Goal: Information Seeking & Learning: Learn about a topic

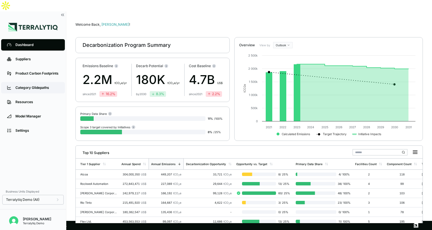
click at [33, 82] on link "Category Glidepaths" at bounding box center [33, 87] width 64 height 11
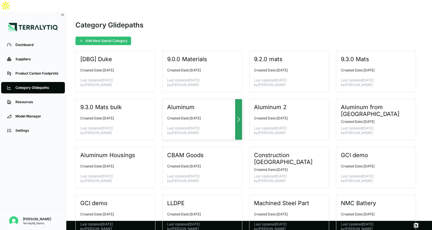
click at [242, 101] on div "Aluminum Created Date: [DATE] Last Updated [DATE] by [PERSON_NAME]" at bounding box center [202, 119] width 80 height 41
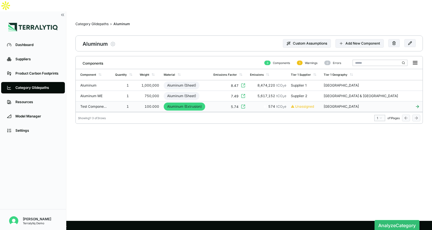
click at [211, 101] on td "Aluminum (Extrusion)" at bounding box center [187, 106] width 50 height 11
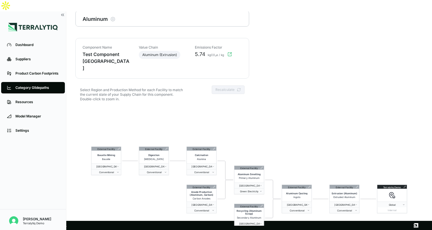
scroll to position [27, 0]
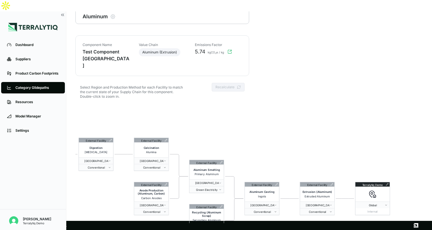
drag, startPoint x: 408, startPoint y: 150, endPoint x: 349, endPoint y: 148, distance: 59.2
click at [349, 148] on div "External Facility Bauxite Mining Bauxite China Conventional External Facility D…" at bounding box center [249, 187] width 348 height 165
click at [222, 161] on icon at bounding box center [221, 162] width 2 height 2
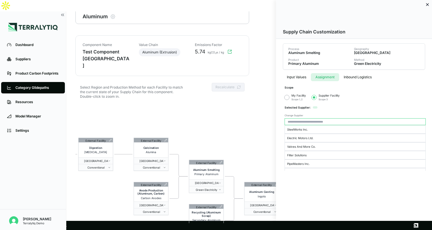
click at [327, 75] on button "Assignment" at bounding box center [325, 77] width 28 height 8
click at [357, 77] on button "Inbound Logistics" at bounding box center [357, 77] width 37 height 8
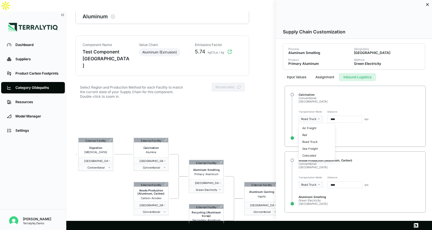
click at [322, 116] on html "Dashboard Suppliers Product Carbon Footprints Category Glidepaths Resources Mod…" at bounding box center [216, 115] width 432 height 230
click at [358, 133] on html "Dashboard Suppliers Product Carbon Footprints Category Glidepaths Resources Mod…" at bounding box center [216, 115] width 432 height 230
click at [260, 129] on div at bounding box center [216, 115] width 432 height 230
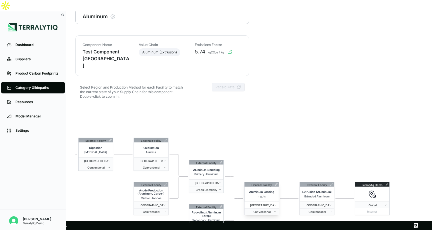
click at [268, 204] on span "[GEOGRAPHIC_DATA]" at bounding box center [260, 205] width 27 height 3
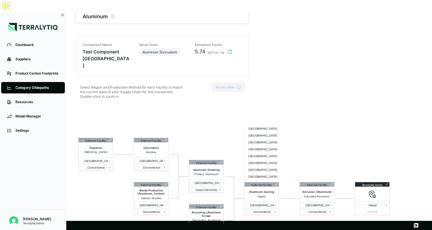
scroll to position [412, 0]
click at [326, 118] on html "Dashboard Suppliers Product Carbon Footprints Category Glidepaths Resources Mod…" at bounding box center [216, 115] width 432 height 230
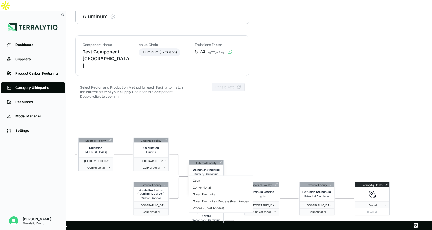
click at [215, 186] on button "Green Electricity" at bounding box center [206, 189] width 34 height 7
click at [212, 189] on div "Conventional" at bounding box center [221, 187] width 61 height 7
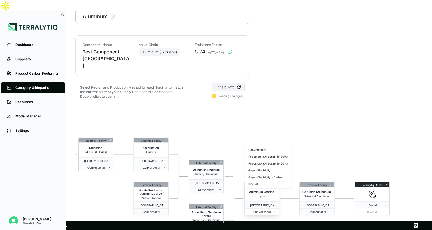
click at [267, 208] on button "Conventional" at bounding box center [262, 211] width 34 height 7
click at [271, 162] on div "Feedstock (Al Scrap To 50%)" at bounding box center [268, 163] width 44 height 7
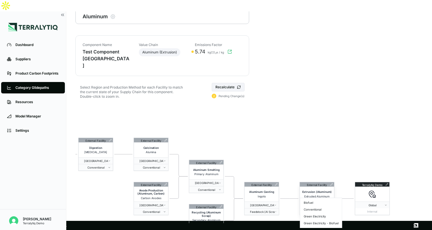
click at [313, 210] on span "Conventional" at bounding box center [315, 211] width 27 height 3
click at [206, 188] on span "Conventional" at bounding box center [205, 189] width 27 height 3
click at [273, 137] on html "Dashboard Suppliers Product Carbon Footprints Category Glidepaths Resources Mod…" at bounding box center [216, 115] width 432 height 230
click at [335, 172] on div "External Facility Bauxite Mining Bauxite China Conventional External Facility D…" at bounding box center [249, 187] width 348 height 165
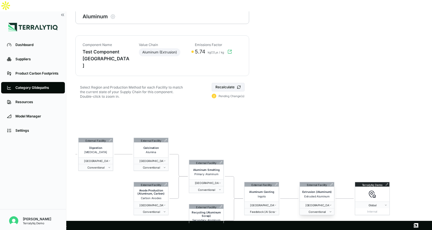
click at [332, 182] on div "External Facility" at bounding box center [317, 184] width 34 height 4
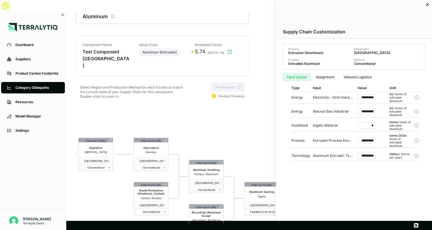
click at [253, 133] on div at bounding box center [216, 115] width 432 height 230
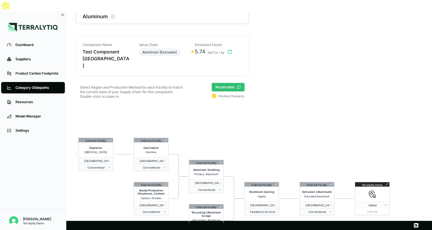
click at [224, 83] on button "Recalculate" at bounding box center [228, 87] width 33 height 9
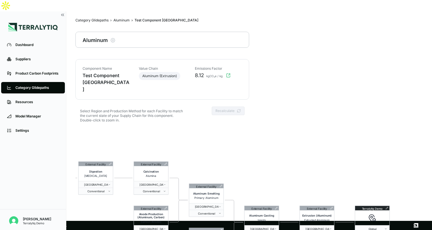
scroll to position [0, 0]
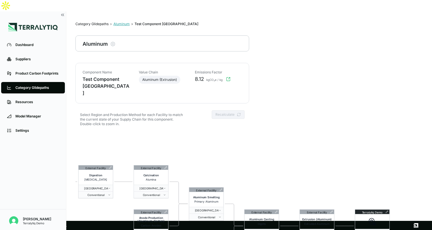
click at [122, 22] on div "Aluminum" at bounding box center [121, 24] width 16 height 5
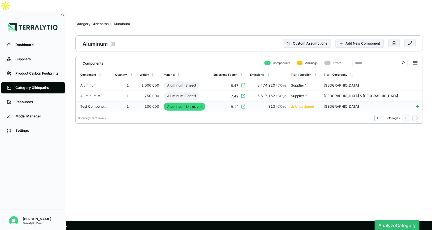
click at [227, 101] on td "8.12" at bounding box center [229, 106] width 36 height 11
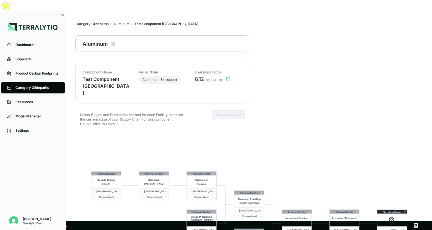
click at [229, 77] on icon "button" at bounding box center [228, 79] width 5 height 5
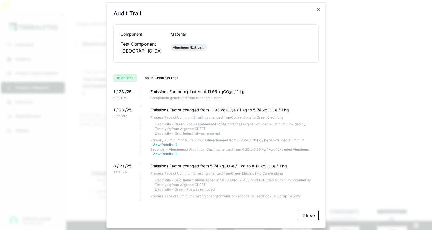
click at [163, 78] on button "Value Chain Sources" at bounding box center [162, 78] width 40 height 8
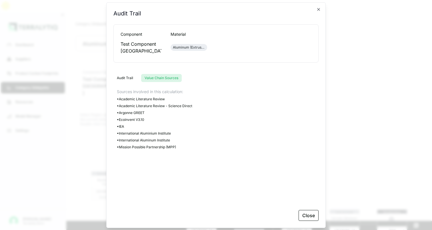
click at [125, 76] on button "Audit Trail" at bounding box center [124, 78] width 23 height 8
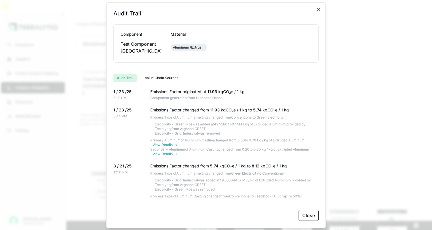
click at [158, 79] on button "Value Chain Sources" at bounding box center [162, 78] width 40 height 8
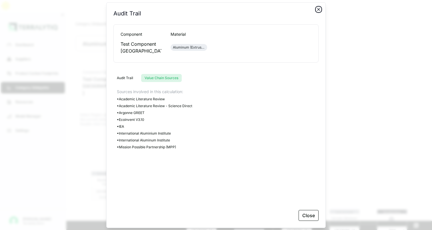
click at [320, 9] on icon "button" at bounding box center [318, 9] width 5 height 5
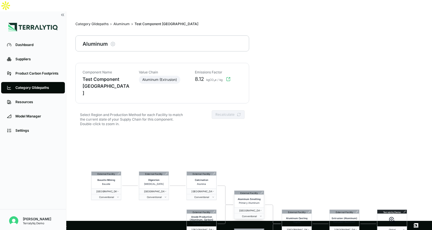
click at [261, 192] on icon at bounding box center [262, 193] width 2 height 2
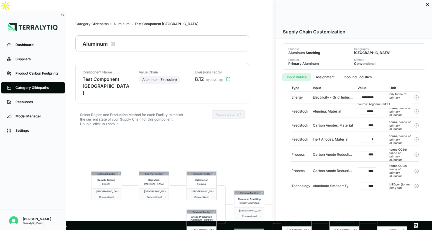
click at [416, 97] on icon at bounding box center [417, 97] width 5 height 5
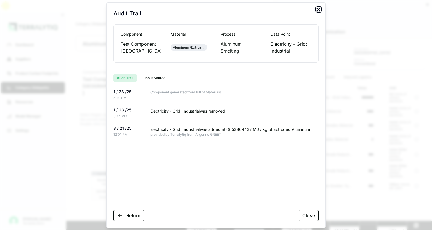
click at [317, 9] on icon "button" at bounding box center [318, 9] width 5 height 5
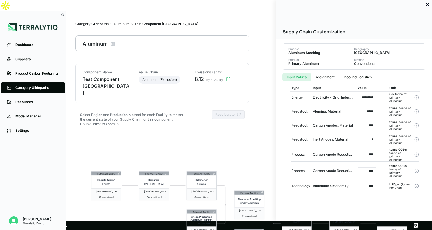
click at [426, 4] on icon at bounding box center [427, 4] width 5 height 5
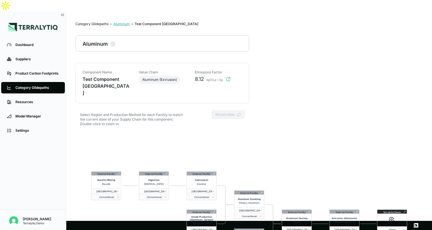
click at [121, 22] on div "Aluminum" at bounding box center [121, 24] width 16 height 5
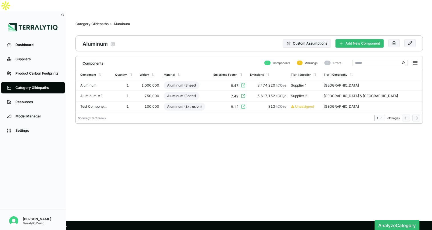
click at [350, 39] on button "Add New Component" at bounding box center [360, 43] width 48 height 9
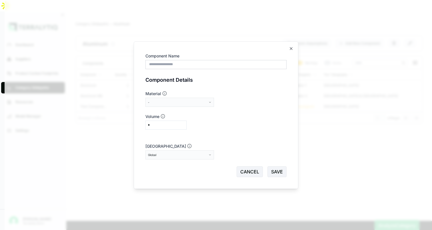
click at [209, 103] on icon "button" at bounding box center [210, 102] width 3 height 3
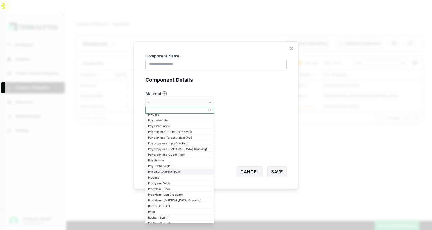
scroll to position [441, 0]
click at [251, 171] on button "CANCEL" at bounding box center [250, 171] width 26 height 11
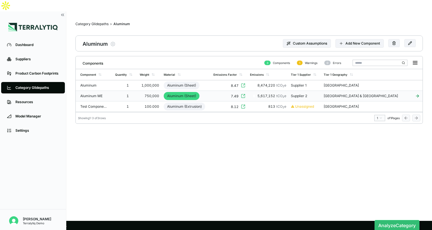
click at [211, 91] on td "Aluminum (Sheet)" at bounding box center [187, 96] width 50 height 11
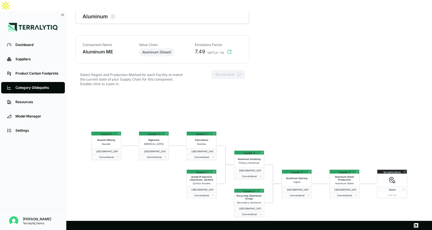
scroll to position [0, 0]
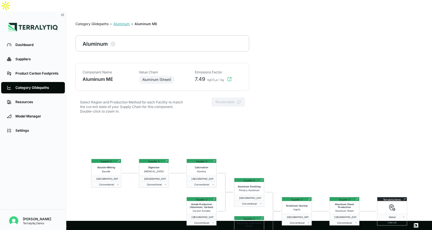
click at [128, 22] on div "Aluminum" at bounding box center [121, 24] width 16 height 5
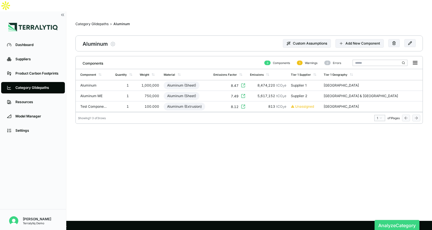
click at [387, 220] on button "Analyze Category" at bounding box center [397, 225] width 45 height 11
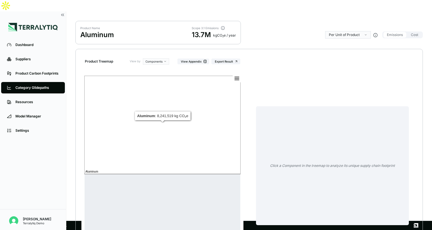
scroll to position [67, 0]
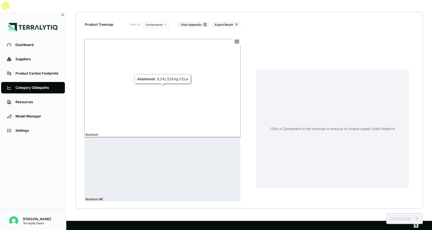
click at [168, 86] on rect at bounding box center [162, 88] width 156 height 98
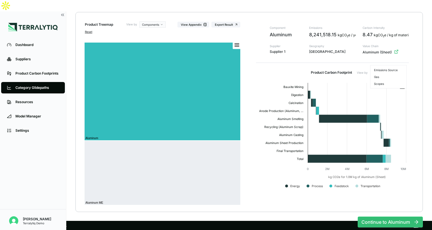
click at [391, 59] on html "Dashboard Suppliers Product Carbon Footprints Category Glidepaths Resources Mod…" at bounding box center [216, 115] width 432 height 230
click at [385, 76] on div "Gas" at bounding box center [389, 76] width 34 height 7
click at [395, 59] on html "Dashboard Suppliers Product Carbon Footprints Category Glidepaths Resources Mod…" at bounding box center [216, 115] width 432 height 230
click at [386, 82] on div "Scopes" at bounding box center [389, 83] width 34 height 7
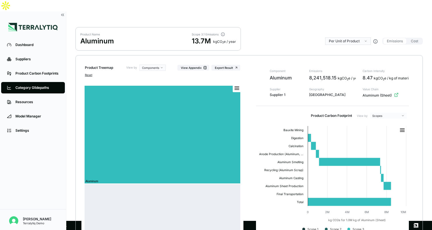
scroll to position [22, 0]
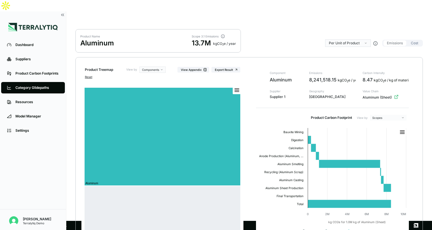
click at [417, 40] on button "Cost" at bounding box center [415, 43] width 14 height 6
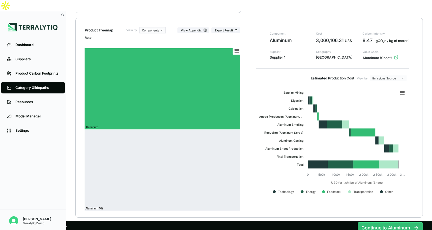
scroll to position [0, 0]
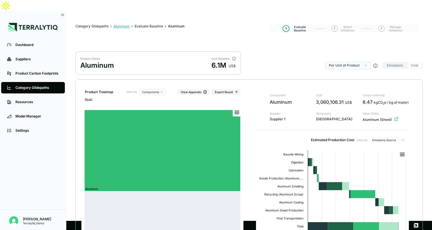
click at [124, 24] on div "Aluminum" at bounding box center [121, 26] width 16 height 5
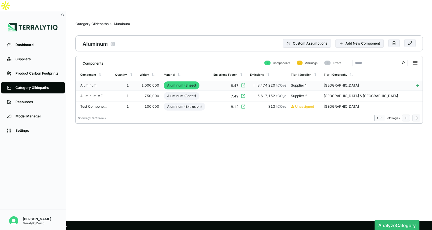
click at [233, 80] on td "8.47" at bounding box center [229, 85] width 36 height 11
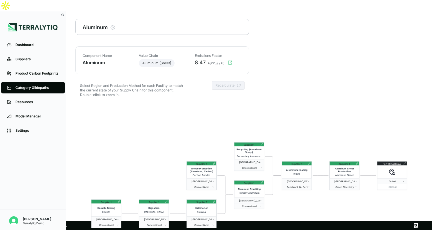
scroll to position [27, 0]
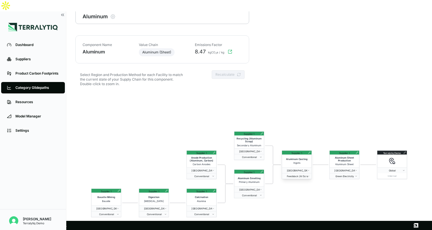
click at [309, 152] on icon at bounding box center [309, 153] width 2 height 2
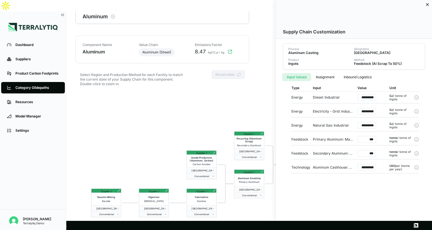
click at [427, 4] on icon at bounding box center [427, 4] width 5 height 5
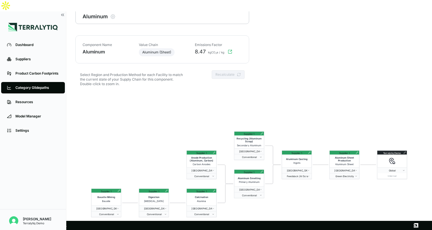
scroll to position [0, 0]
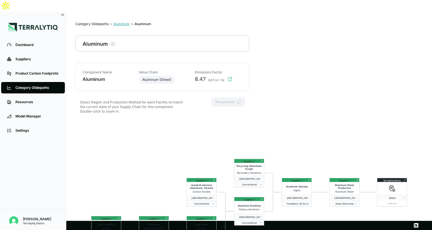
click at [124, 22] on div "Aluminum" at bounding box center [121, 24] width 16 height 5
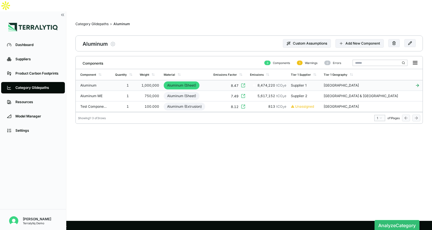
click at [211, 80] on td "Aluminum (Sheet)" at bounding box center [187, 85] width 50 height 11
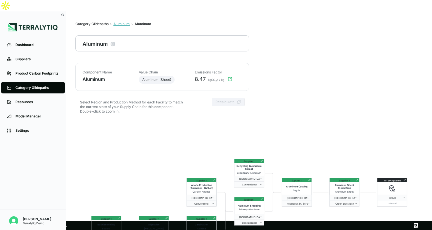
click at [119, 22] on div "Aluminum" at bounding box center [121, 24] width 16 height 5
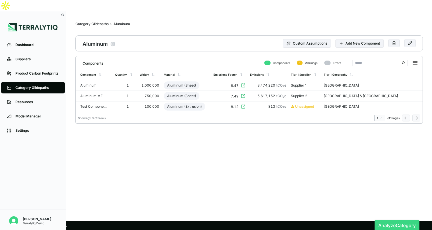
click at [385, 220] on button "Analyze Category" at bounding box center [397, 225] width 45 height 11
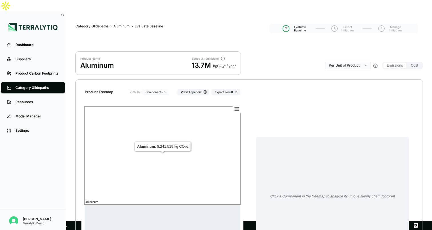
click at [221, 114] on rect at bounding box center [162, 155] width 156 height 98
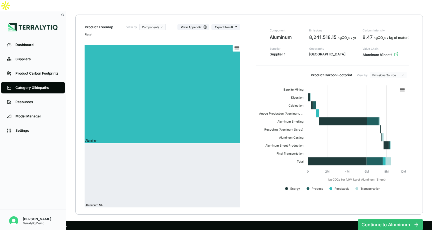
scroll to position [71, 0]
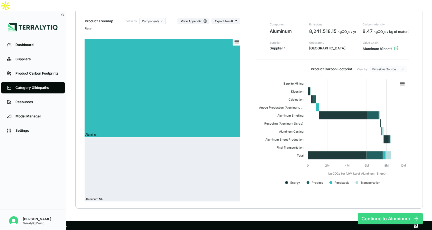
click at [386, 213] on button "Continue to Aluminum" at bounding box center [390, 218] width 65 height 11
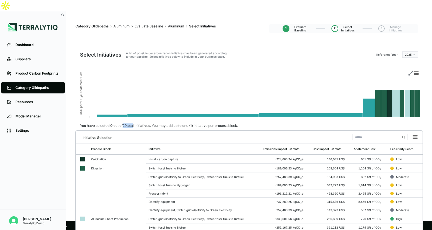
drag, startPoint x: 123, startPoint y: 114, endPoint x: 134, endPoint y: 113, distance: 10.4
click at [134, 123] on div "You have selected 0 out of 29 total initiatives. You may add up to one (1) init…" at bounding box center [158, 125] width 167 height 5
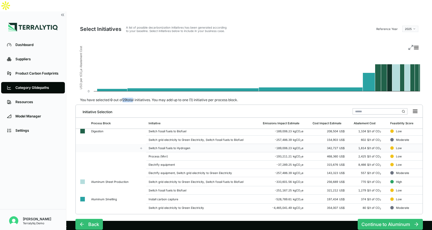
scroll to position [16, 0]
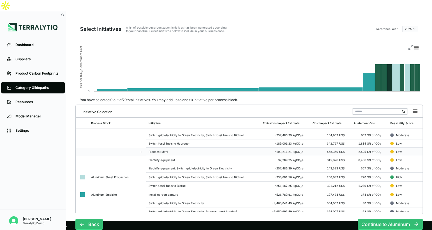
click at [215, 148] on td "Process (Mvr)" at bounding box center [203, 152] width 114 height 8
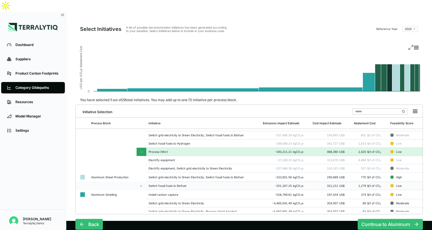
click at [208, 182] on td "Switch fossil fuels to Biofuel" at bounding box center [203, 186] width 114 height 8
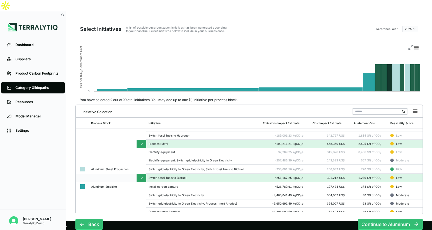
scroll to position [28, 0]
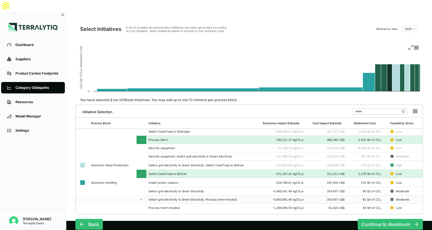
click at [202, 198] on div "Switch grid electricity to Green Electricity, Process (Inert Anodes)" at bounding box center [204, 199] width 110 height 3
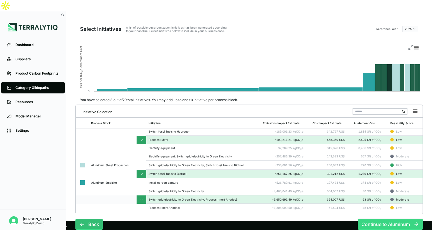
click at [385, 219] on button "Continue to Aluminum" at bounding box center [390, 224] width 65 height 11
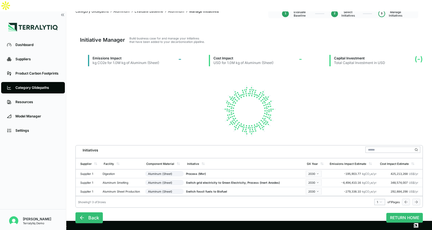
scroll to position [14, 0]
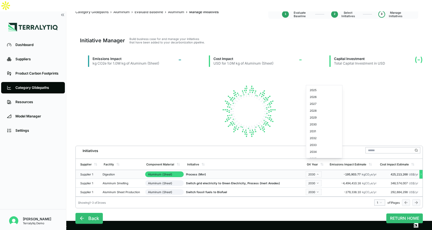
click at [312, 163] on html "Dashboard Suppliers Product Carbon Footprints Category Glidepaths Resources Mod…" at bounding box center [216, 115] width 432 height 230
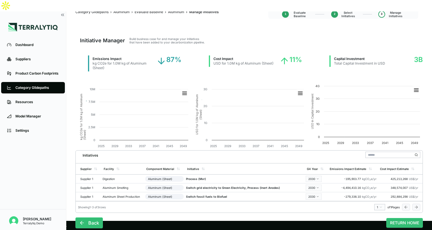
scroll to position [19, 0]
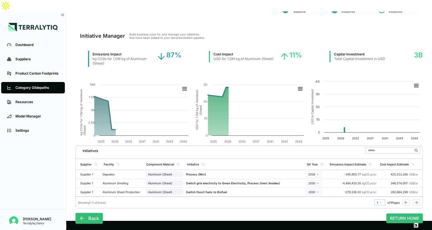
click at [320, 119] on rect at bounding box center [365, 112] width 116 height 66
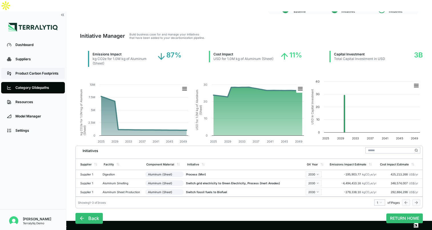
click at [43, 68] on link "Product Carbon Footprints" at bounding box center [33, 73] width 64 height 11
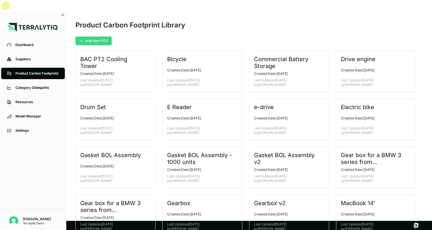
click at [101, 37] on button "Add New PCF" at bounding box center [93, 41] width 36 height 9
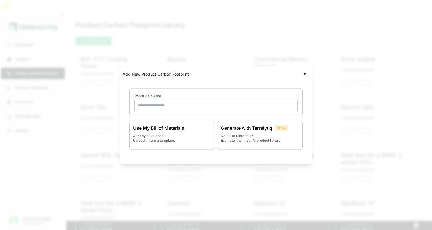
click at [188, 108] on input "text" at bounding box center [216, 105] width 164 height 11
type input "**********"
click at [274, 136] on p "No Bill of Materials? Estimate it with our AI product library." at bounding box center [260, 138] width 78 height 9
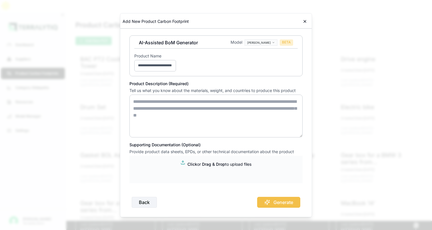
click at [200, 106] on textarea at bounding box center [216, 116] width 173 height 43
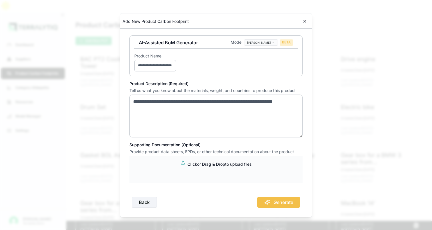
type textarea "**********"
click at [273, 43] on body "Dashboard Suppliers Product Carbon Footprints Category Glidepaths Resources Mod…" at bounding box center [216, 115] width 432 height 230
click at [272, 50] on div "[PERSON_NAME]" at bounding box center [278, 52] width 34 height 7
click at [282, 199] on button "Generate" at bounding box center [278, 202] width 43 height 11
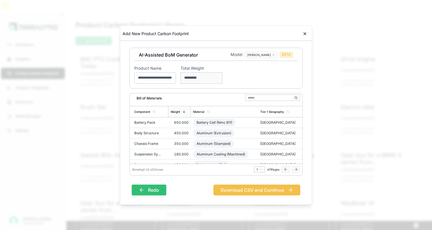
click at [152, 190] on button "Redo" at bounding box center [149, 190] width 35 height 11
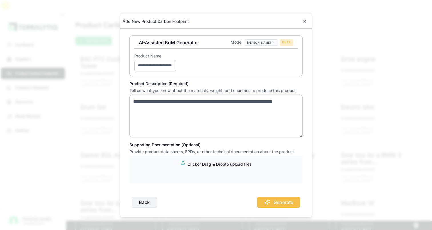
click at [180, 115] on textarea "**********" at bounding box center [216, 116] width 173 height 43
type textarea "**********"
click at [276, 205] on button "Generate" at bounding box center [278, 202] width 43 height 11
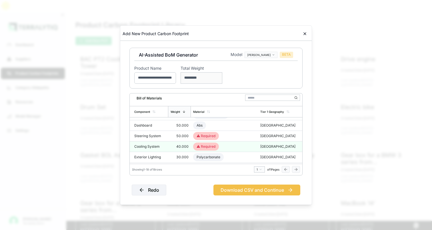
scroll to position [134, 0]
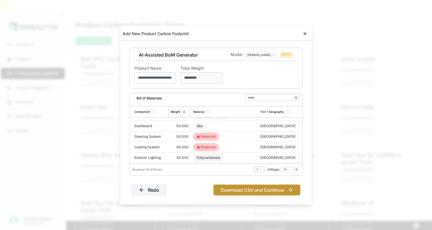
click at [256, 190] on button "Download CSV and Continue" at bounding box center [257, 190] width 87 height 11
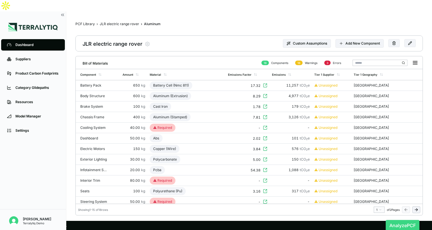
click at [403, 220] on button "Analyze PCF" at bounding box center [403, 225] width 34 height 11
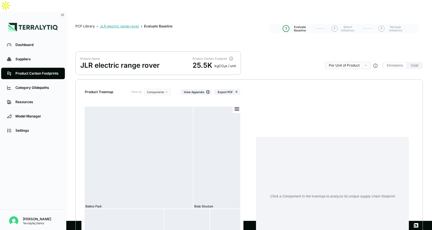
click at [126, 24] on div "JLR electric range rover" at bounding box center [119, 26] width 39 height 5
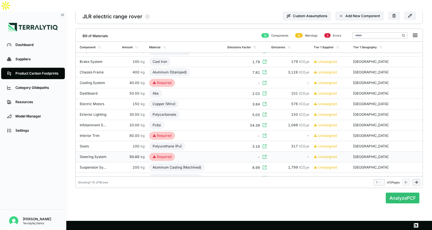
scroll to position [0, 1]
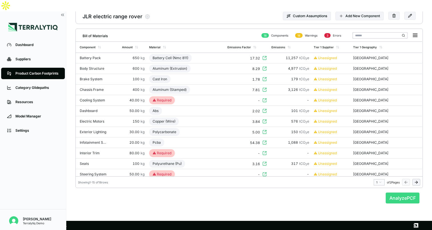
click at [393, 193] on button "Analyze PCF" at bounding box center [403, 198] width 34 height 11
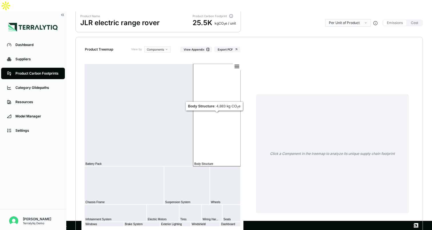
scroll to position [44, 0]
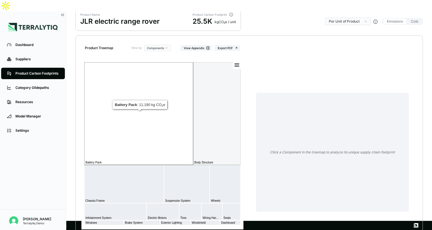
click at [152, 110] on rect at bounding box center [138, 113] width 109 height 103
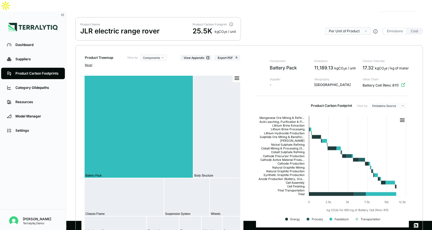
scroll to position [34, 0]
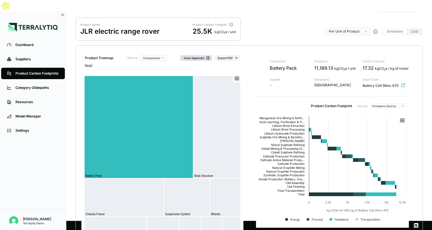
click at [204, 55] on button "View Appendix" at bounding box center [196, 58] width 32 height 6
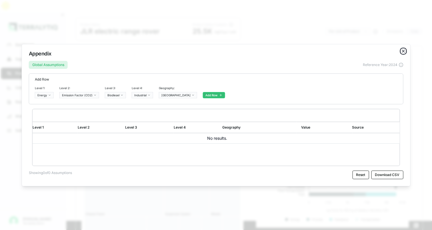
click at [403, 51] on icon "button" at bounding box center [403, 51] width 2 height 2
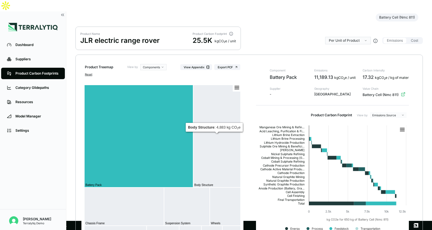
scroll to position [21, 0]
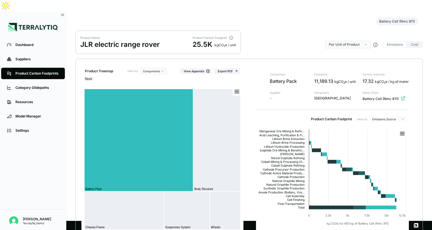
click at [403, 96] on icon "button" at bounding box center [403, 98] width 5 height 5
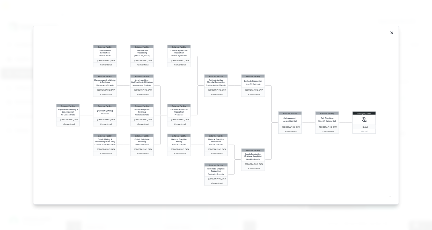
click at [390, 34] on icon "button" at bounding box center [392, 33] width 5 height 5
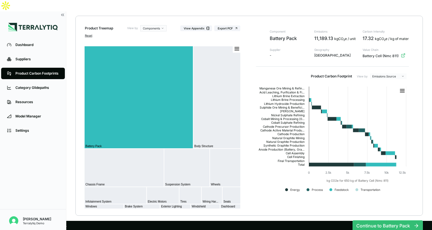
scroll to position [71, 0]
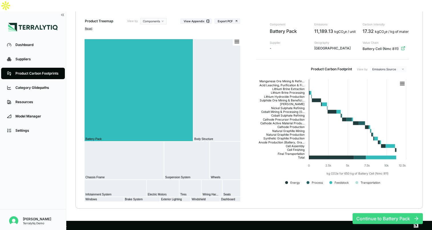
click at [372, 213] on button "Continue to Battery Pack" at bounding box center [388, 218] width 70 height 11
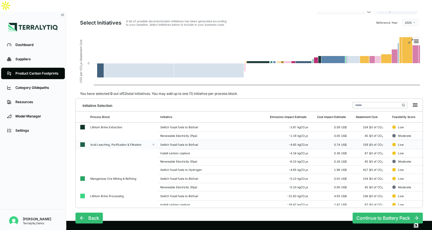
scroll to position [0, 0]
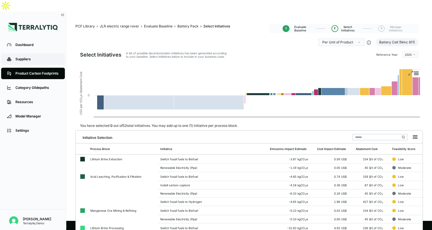
click at [27, 57] on div "Suppliers" at bounding box center [37, 59] width 44 height 5
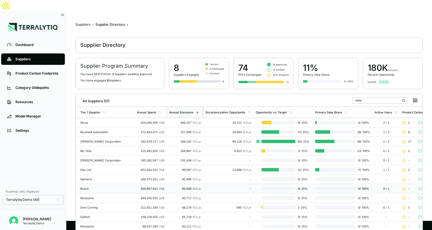
click at [115, 184] on td "Bosch" at bounding box center [105, 188] width 59 height 9
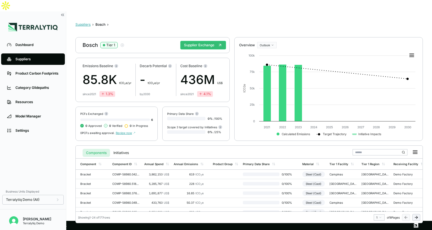
click at [84, 22] on button "Suppliers" at bounding box center [82, 24] width 15 height 5
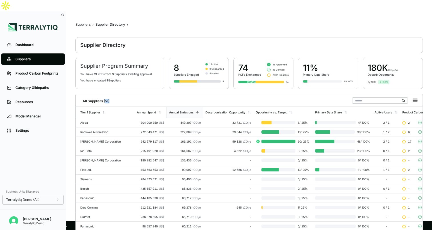
drag, startPoint x: 105, startPoint y: 88, endPoint x: 112, endPoint y: 89, distance: 7.2
click at [112, 94] on div "All Suppliers (51)" at bounding box center [249, 100] width 342 height 12
click at [137, 130] on div "272,843,471 US$" at bounding box center [150, 131] width 27 height 3
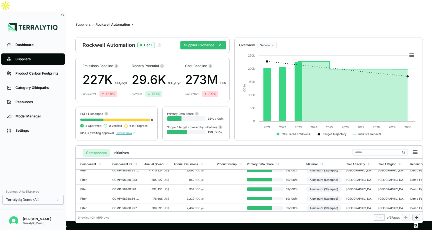
scroll to position [184, 0]
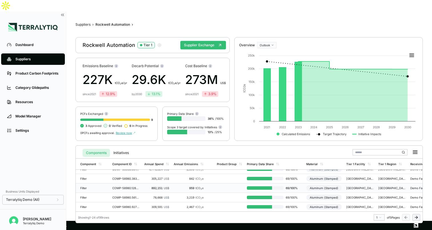
click at [143, 184] on td "892,151 US$" at bounding box center [156, 188] width 29 height 9
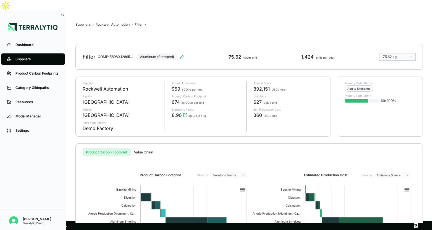
click at [140, 65] on div "Suppliers › Rockwell Automation › Filter › Filter COMP-58980.128659800213637 Al…" at bounding box center [249, 122] width 348 height 203
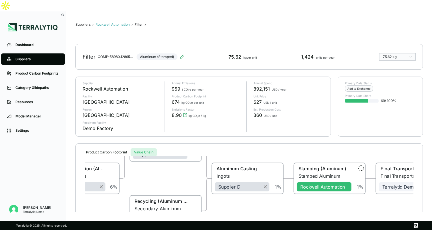
click at [102, 22] on button "Rockwell Automation" at bounding box center [112, 24] width 34 height 5
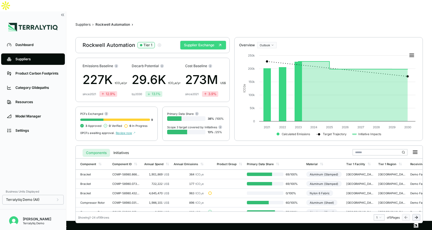
click at [197, 41] on button "Supplier Exchange" at bounding box center [203, 45] width 46 height 9
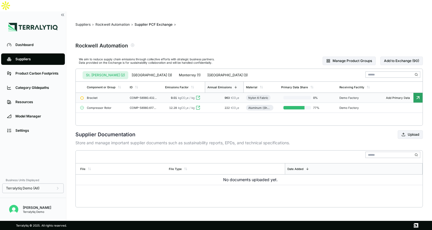
click at [217, 93] on td "963 tCO 2 e" at bounding box center [224, 98] width 39 height 10
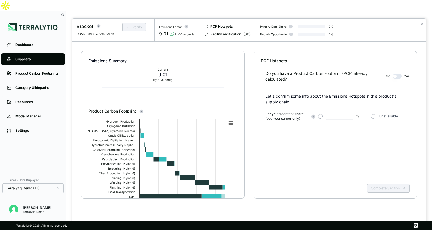
click at [400, 78] on button "button" at bounding box center [397, 76] width 9 height 5
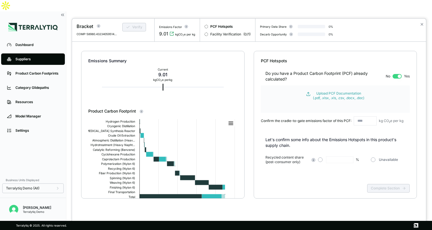
click at [367, 121] on input "text" at bounding box center [365, 120] width 23 height 9
type input "*"
click at [373, 132] on div "Do you have a Product Carbon Footprint (PCF) already calculated? No Yes Upload …" at bounding box center [335, 98] width 149 height 69
click at [397, 74] on button "button" at bounding box center [397, 76] width 9 height 5
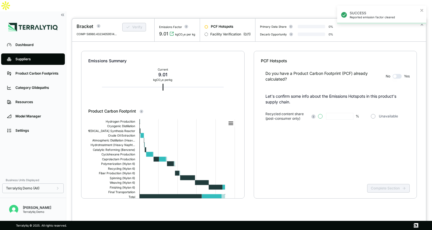
click at [321, 117] on button "button" at bounding box center [320, 116] width 5 height 5
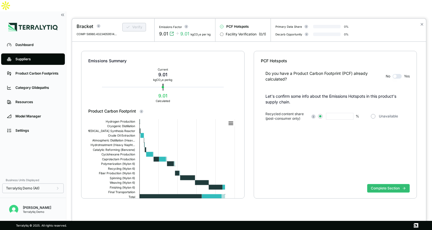
click at [341, 115] on input "text" at bounding box center [339, 116] width 27 height 7
type input "**"
click at [388, 169] on div "Do you have a Product Carbon Footprint (PCF) already calculated? No Yes Let's c…" at bounding box center [335, 123] width 149 height 118
click at [388, 190] on button "Complete Section" at bounding box center [388, 188] width 43 height 9
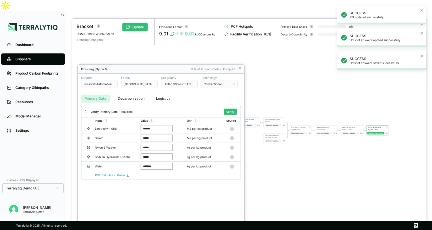
click at [235, 27] on div at bounding box center [249, 125] width 354 height 212
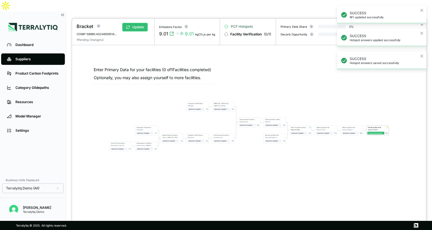
click at [242, 27] on span "PCF Hotspots" at bounding box center [242, 26] width 22 height 5
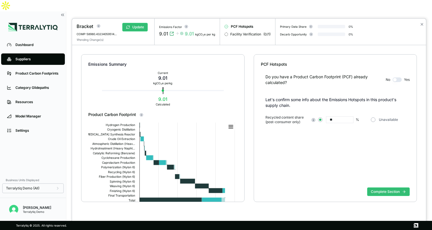
click at [337, 120] on input "**" at bounding box center [339, 119] width 27 height 7
type input "**"
click at [383, 193] on button "Complete Section" at bounding box center [388, 192] width 43 height 9
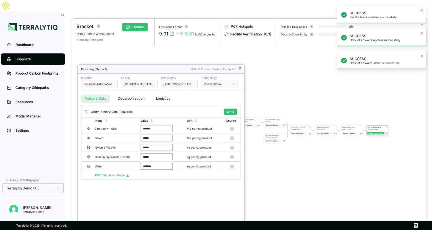
click at [240, 70] on icon at bounding box center [240, 68] width 5 height 5
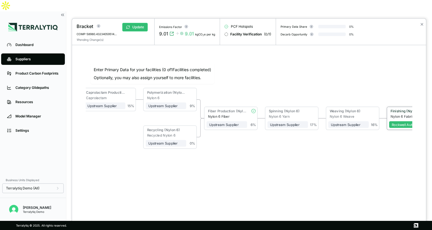
click at [402, 114] on div "Finishing (Nylon 6)" at bounding box center [408, 111] width 38 height 5
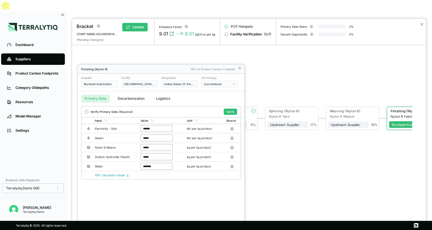
click at [322, 157] on div at bounding box center [249, 125] width 354 height 212
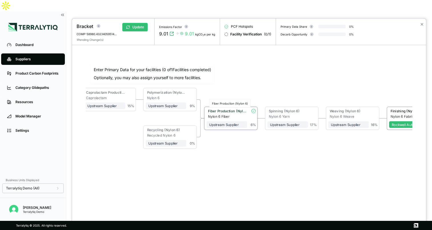
click at [232, 111] on div "Fiber Production (Nylon 6)" at bounding box center [227, 111] width 39 height 4
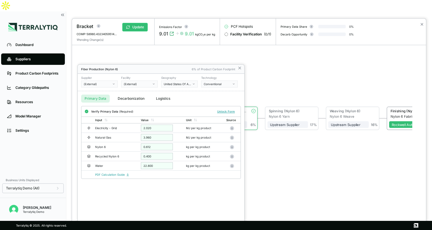
click at [286, 113] on div at bounding box center [249, 125] width 354 height 212
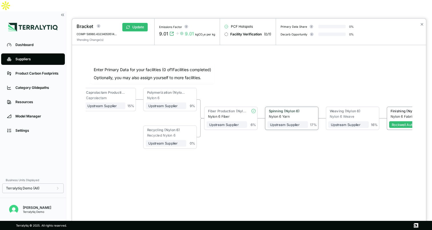
click at [286, 113] on div "Spinning (Nylon 6)" at bounding box center [287, 111] width 37 height 4
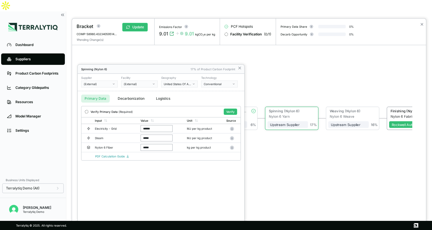
click at [313, 165] on div at bounding box center [249, 125] width 354 height 212
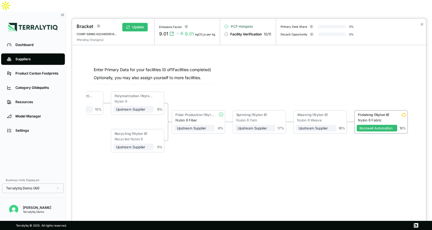
click at [248, 29] on span "PCF Hotspots" at bounding box center [242, 26] width 22 height 5
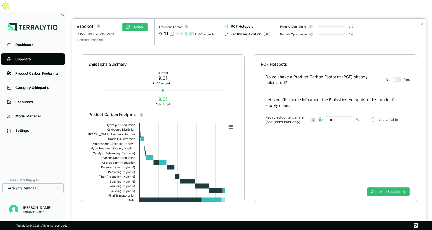
click at [45, 49] on div at bounding box center [216, 115] width 432 height 230
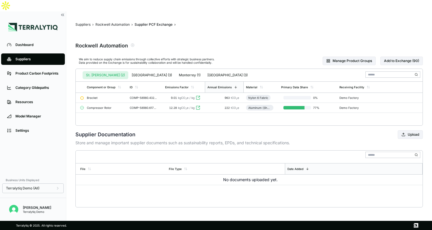
click at [21, 57] on div "Suppliers" at bounding box center [37, 59] width 44 height 5
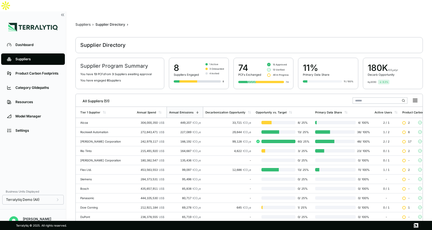
click at [21, 57] on div "Suppliers" at bounding box center [37, 59] width 44 height 5
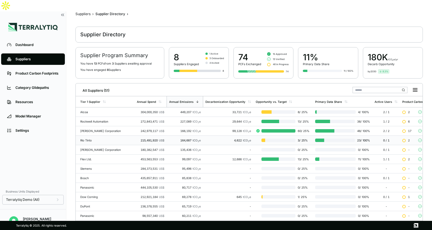
scroll to position [9, 0]
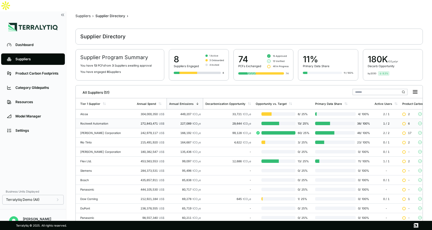
click at [206, 122] on div "29,644 tCO 2 e" at bounding box center [229, 123] width 46 height 3
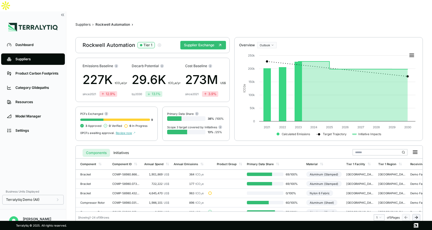
click at [49, 81] on li "Category Glidepaths" at bounding box center [33, 88] width 66 height 14
click at [50, 85] on div "Category Glidepaths" at bounding box center [37, 87] width 44 height 5
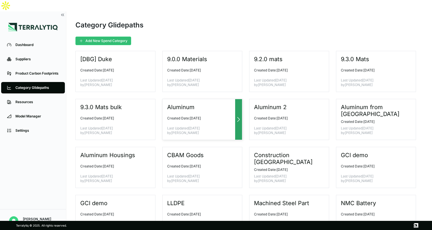
click at [237, 102] on div at bounding box center [238, 119] width 7 height 41
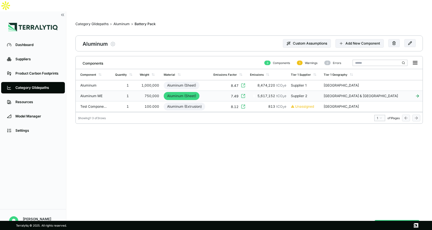
click at [227, 91] on td "7.49" at bounding box center [229, 96] width 36 height 11
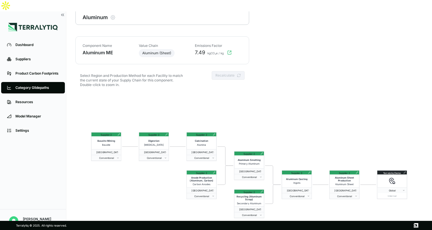
scroll to position [27, 0]
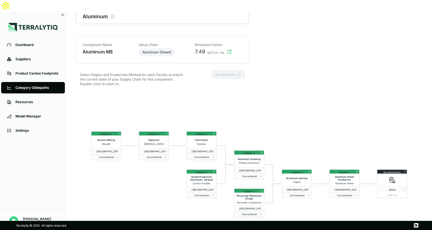
click at [332, 117] on div "Supplier 2 Bauxite Mining Bauxite [GEOGRAPHIC_DATA] & [GEOGRAPHIC_DATA] Convent…" at bounding box center [249, 174] width 348 height 165
click at [33, 85] on div "Category Glidepaths" at bounding box center [37, 87] width 44 height 5
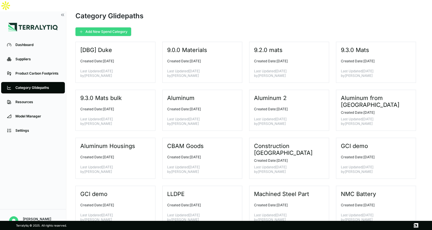
click at [113, 27] on button "Add New Spend Category" at bounding box center [103, 31] width 56 height 9
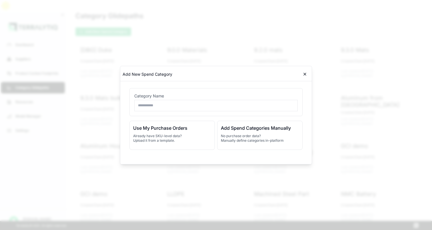
click at [304, 73] on icon at bounding box center [305, 74] width 5 height 5
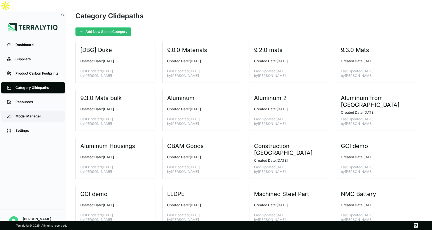
click at [29, 114] on div "Model Manager" at bounding box center [37, 116] width 44 height 5
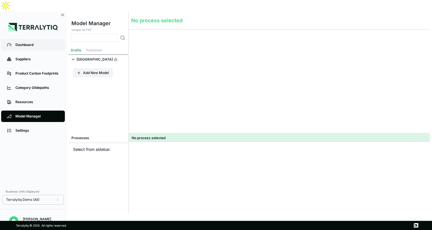
click at [28, 43] on div "Dashboard" at bounding box center [37, 45] width 44 height 5
